Goal: Find specific page/section: Find specific page/section

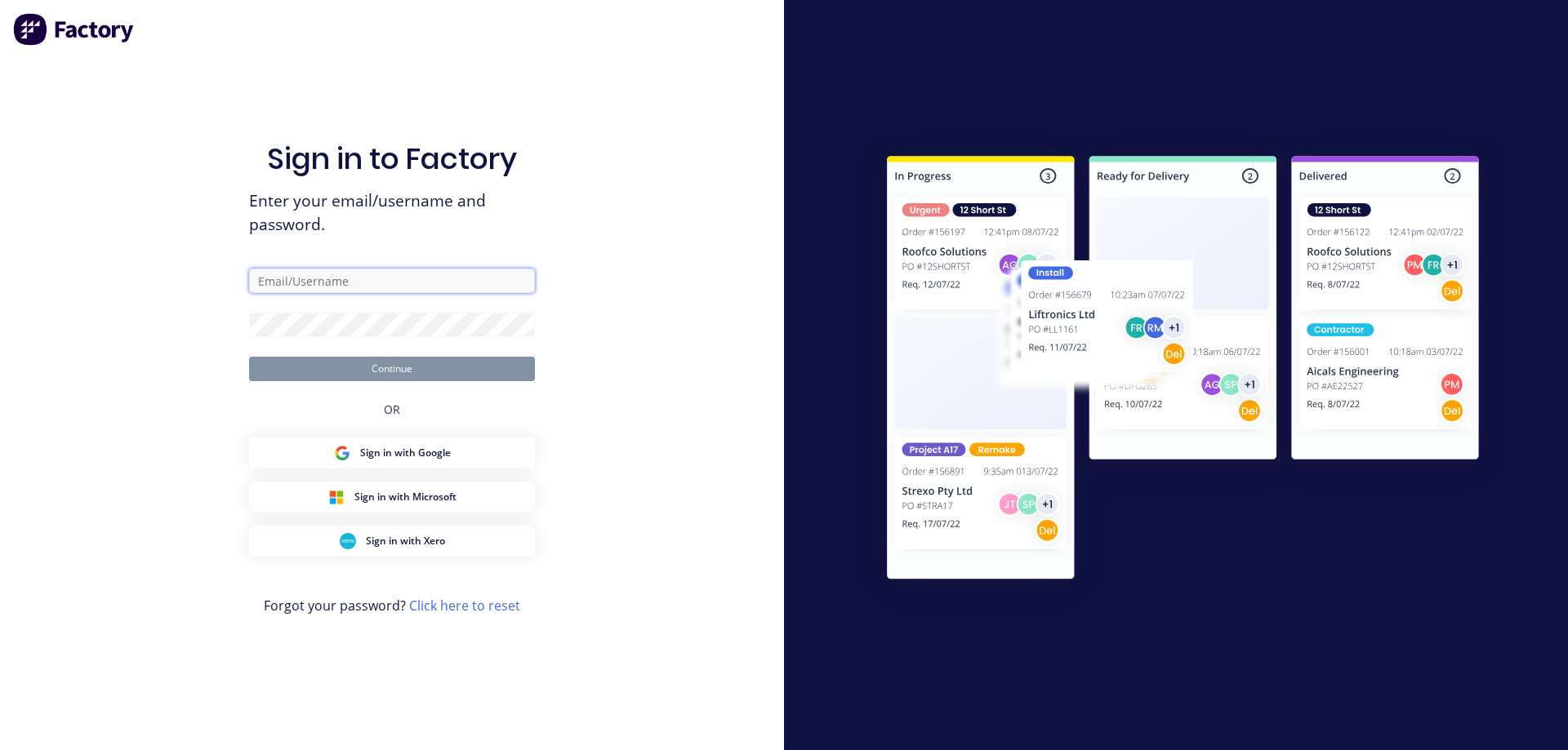
type input "[EMAIL_ADDRESS][DOMAIN_NAME]"
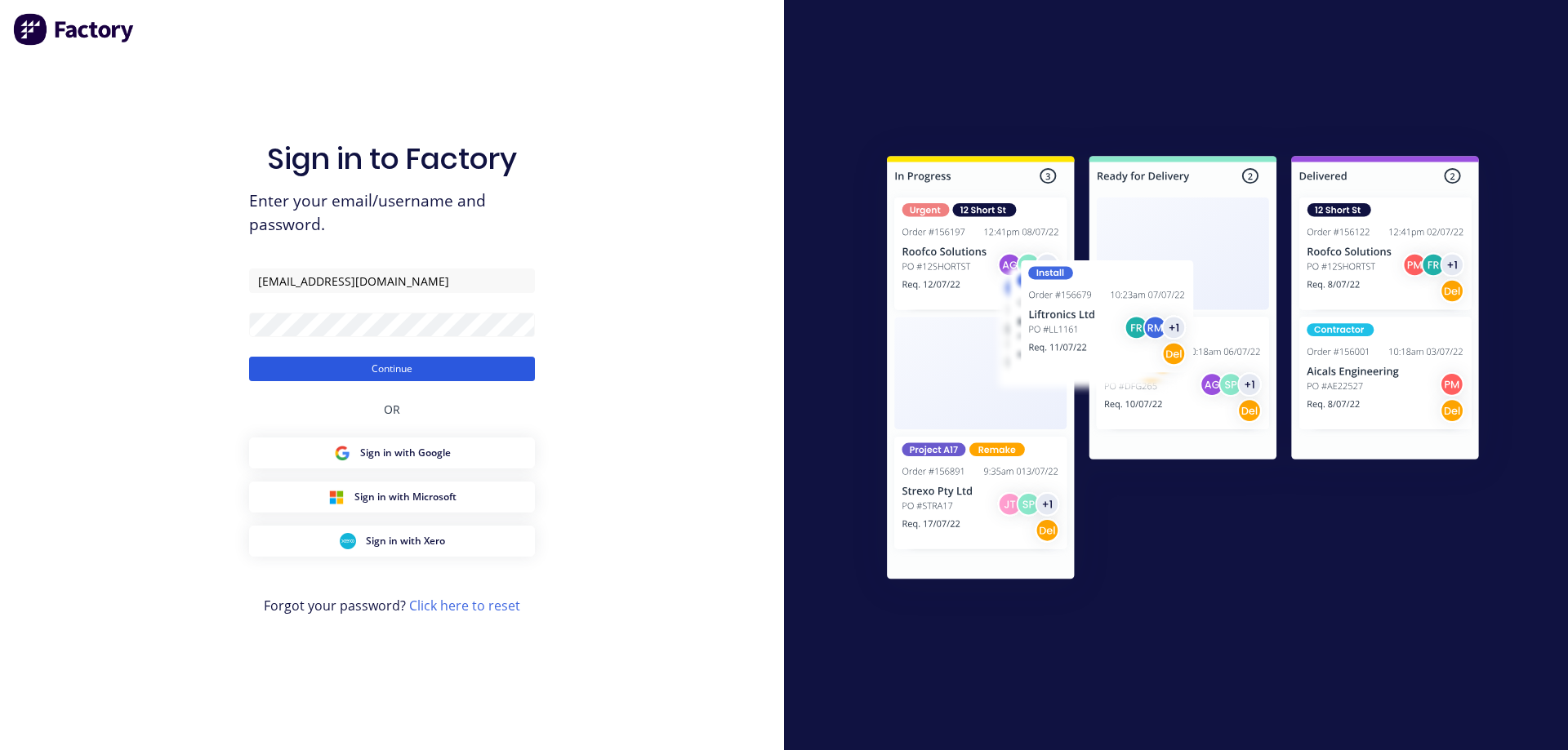
click at [399, 374] on button "Continue" at bounding box center [391, 369] width 286 height 24
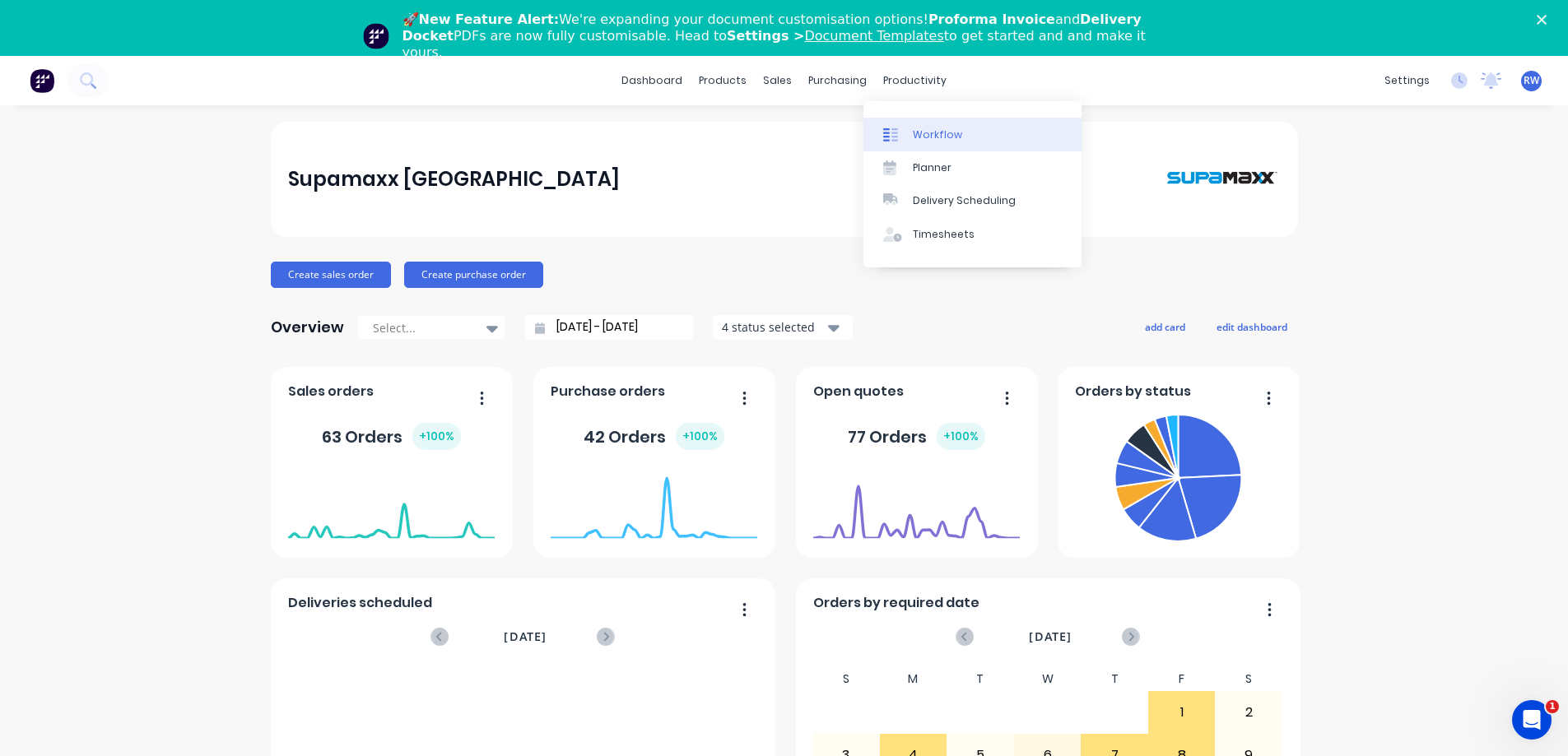
click at [943, 139] on div "Workflow" at bounding box center [937, 134] width 50 height 14
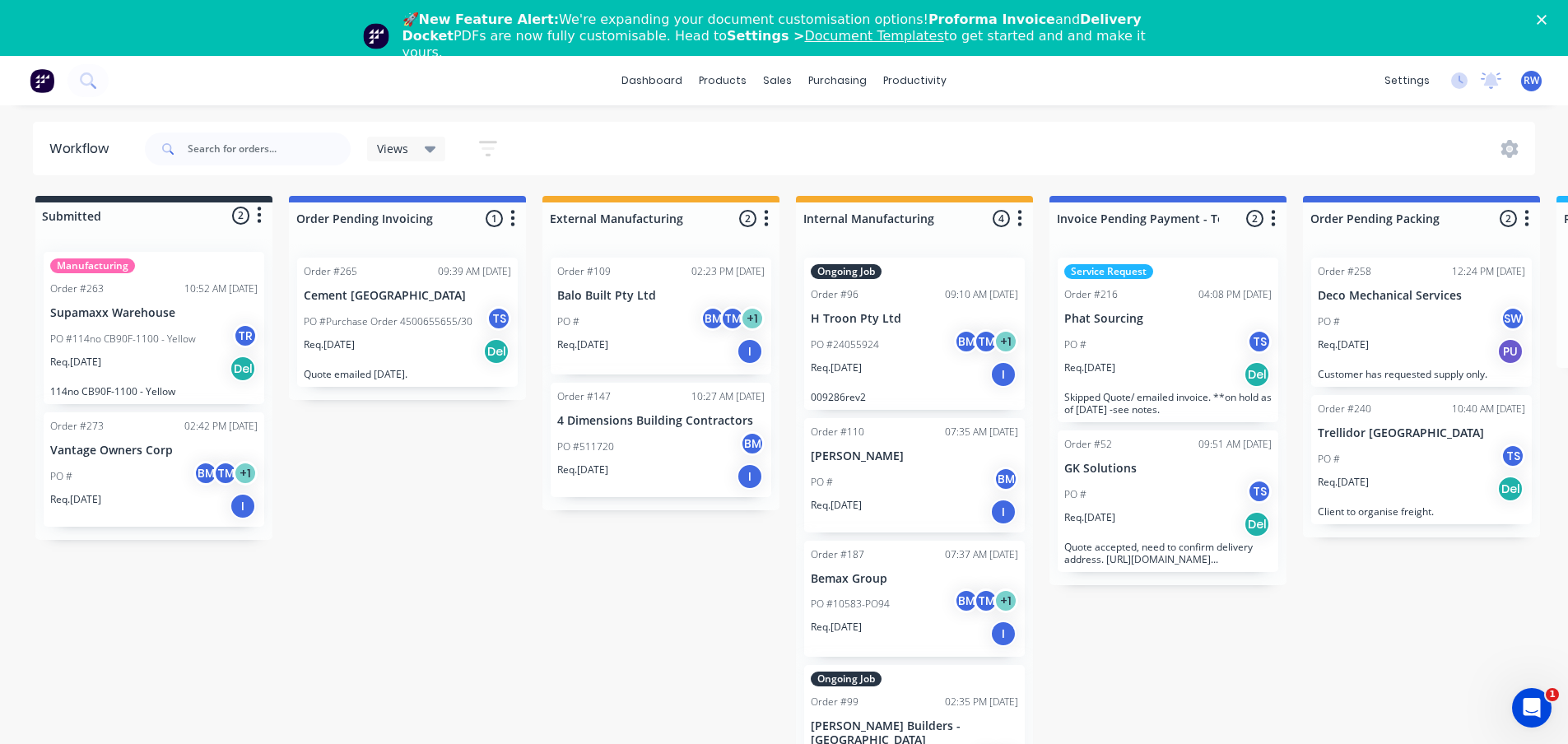
click at [426, 144] on icon at bounding box center [431, 149] width 12 height 18
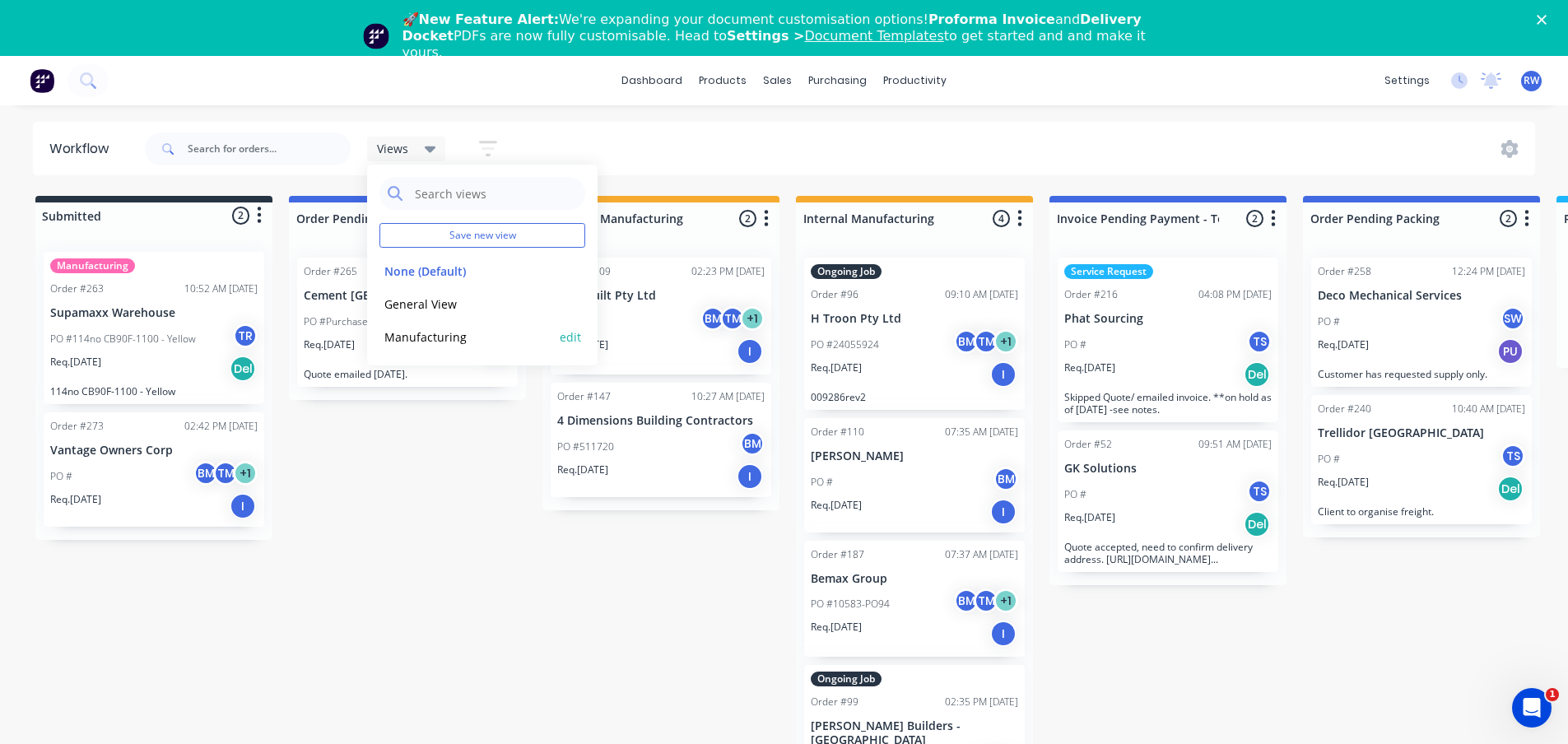
click at [453, 340] on button "Manufacturing" at bounding box center [467, 337] width 175 height 19
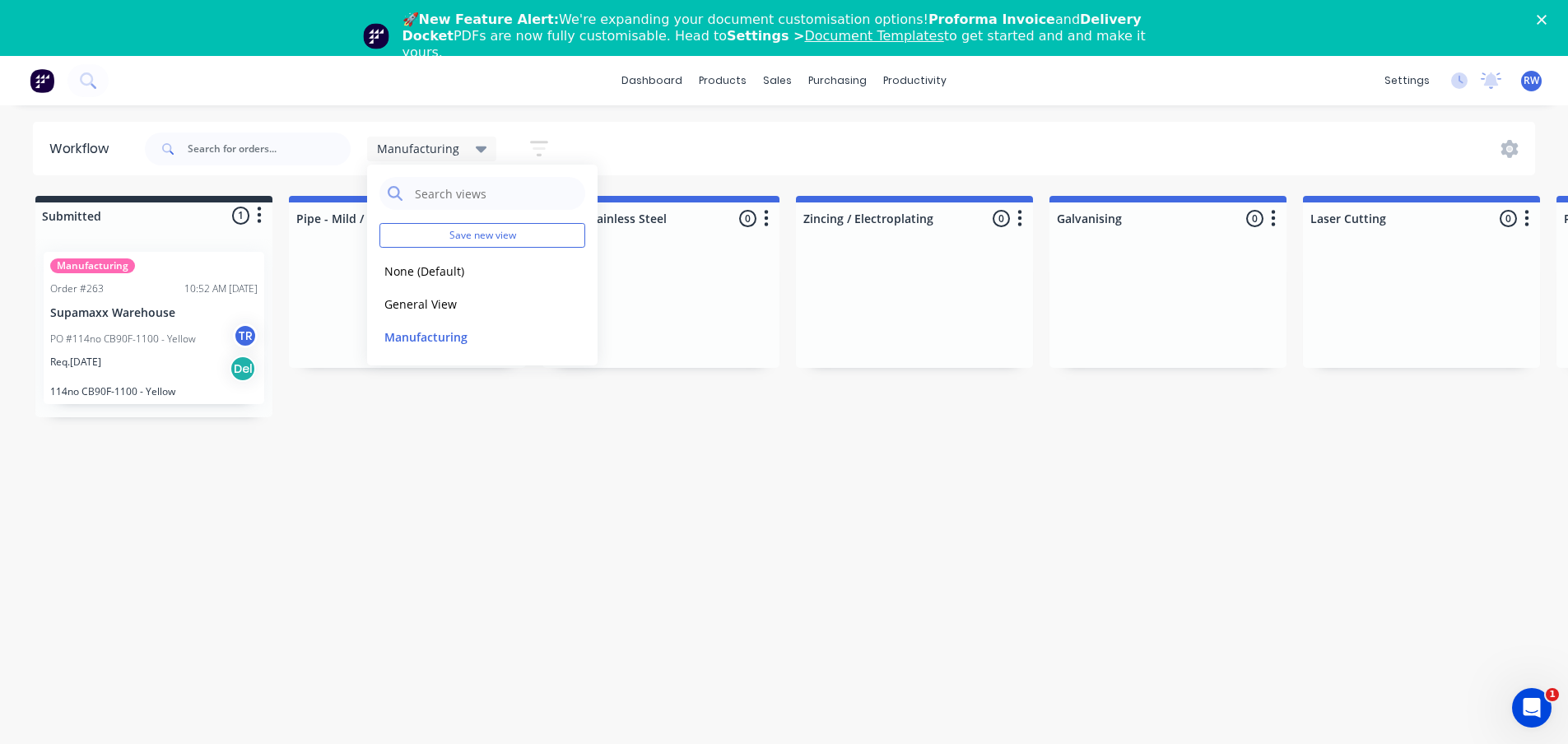
click at [478, 510] on div "Workflow Manufacturing Save new view None (Default) edit General View edit Manu…" at bounding box center [784, 444] width 1568 height 646
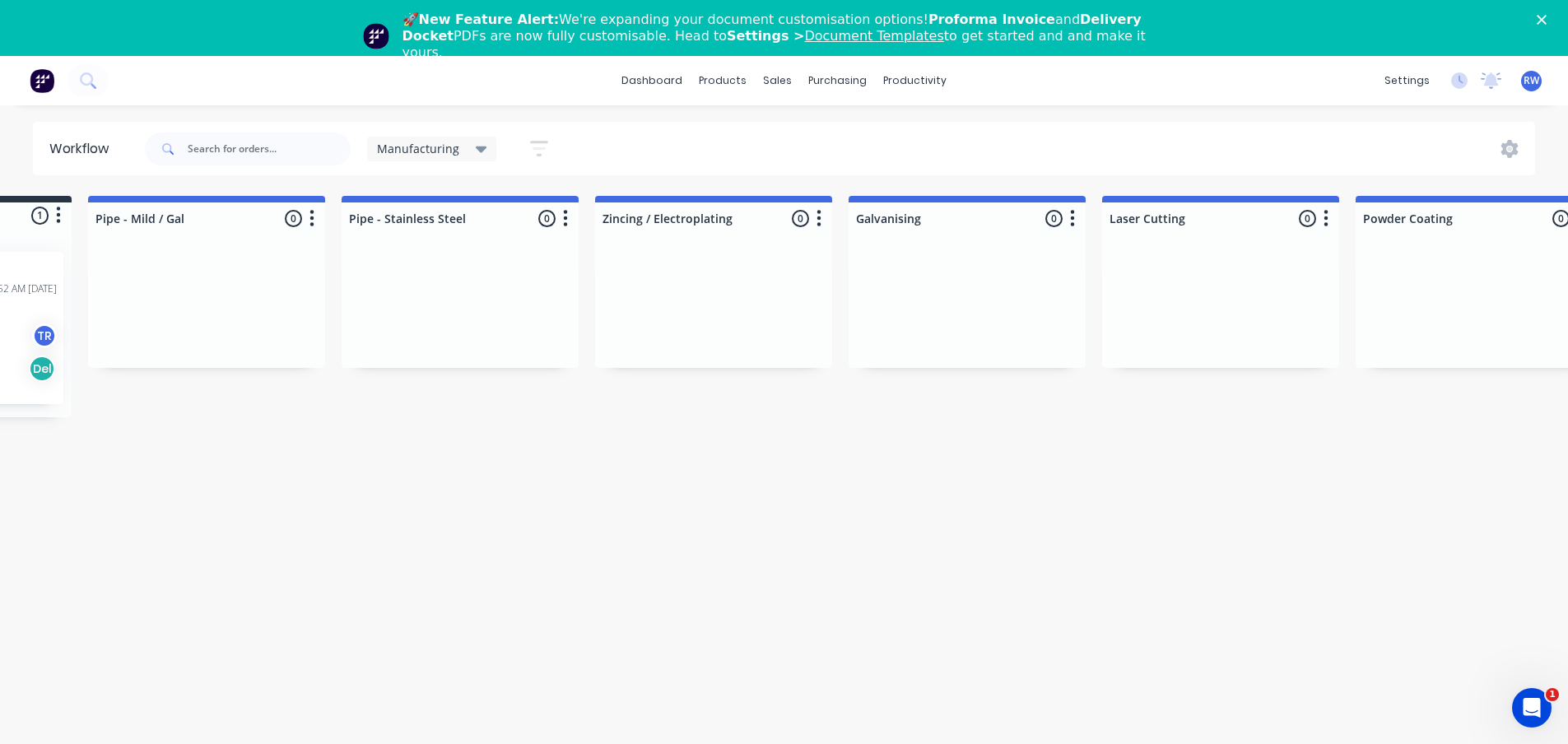
scroll to position [0, 163]
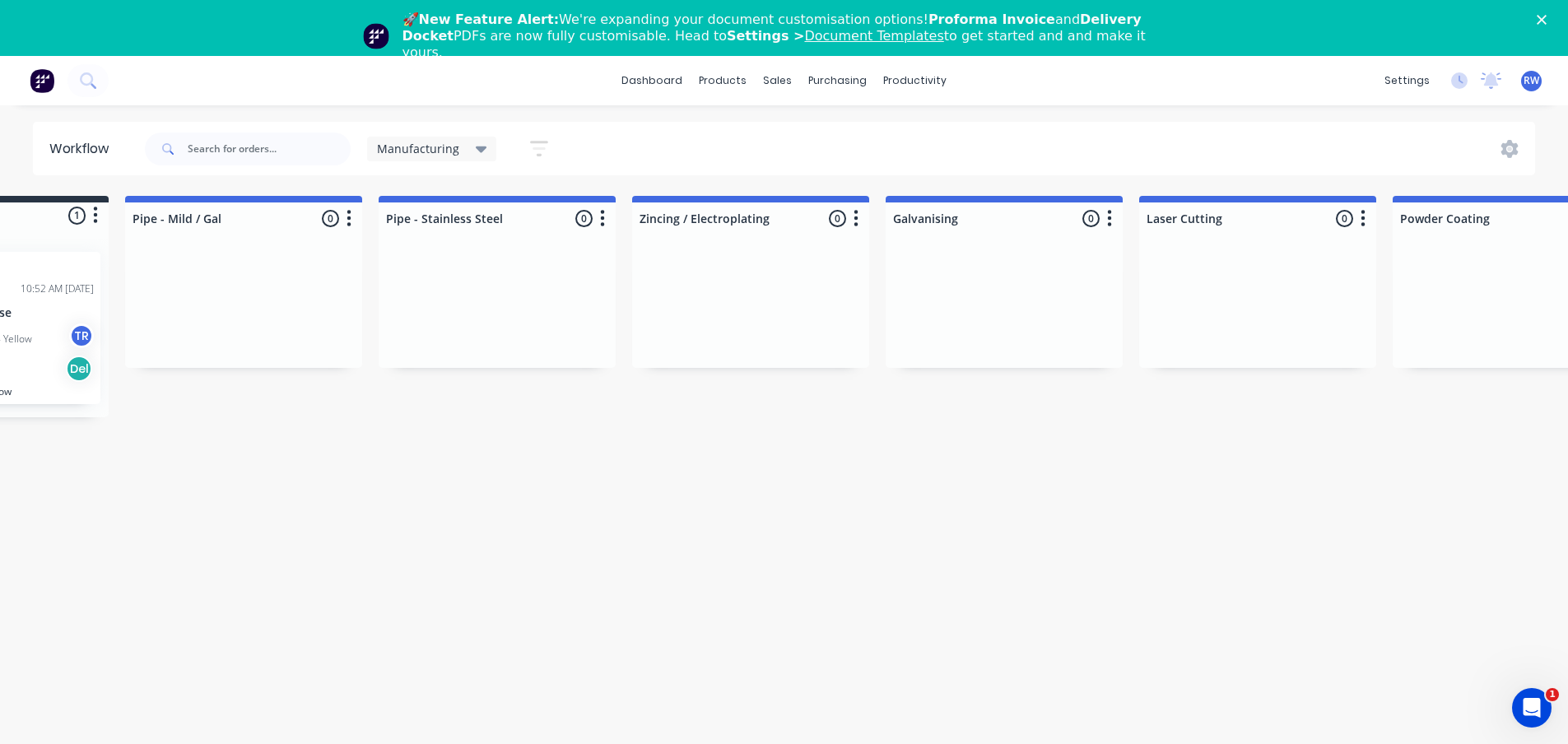
click at [476, 153] on icon at bounding box center [481, 149] width 12 height 18
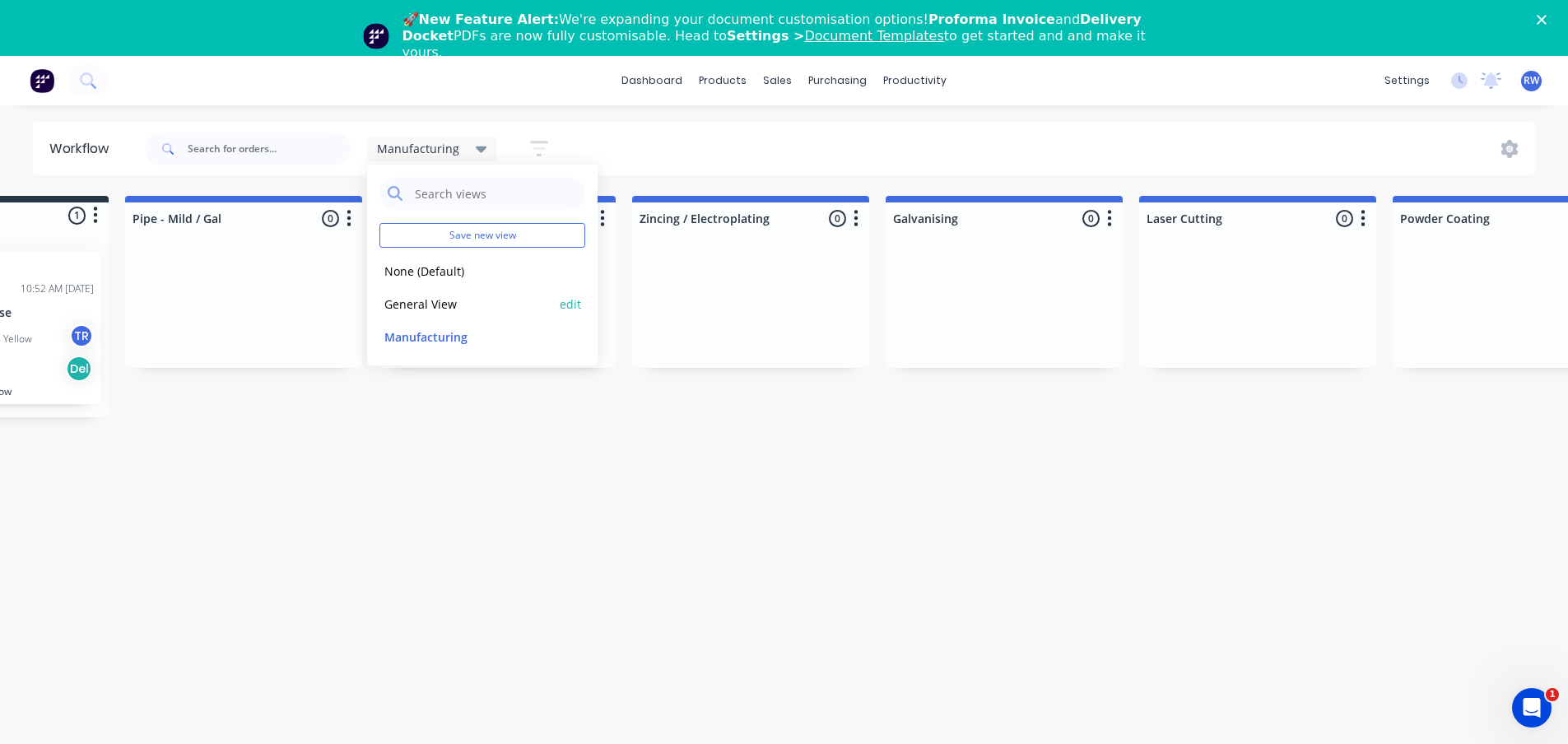
click at [429, 300] on button "General View" at bounding box center [467, 304] width 175 height 19
